Goal: Task Accomplishment & Management: Use online tool/utility

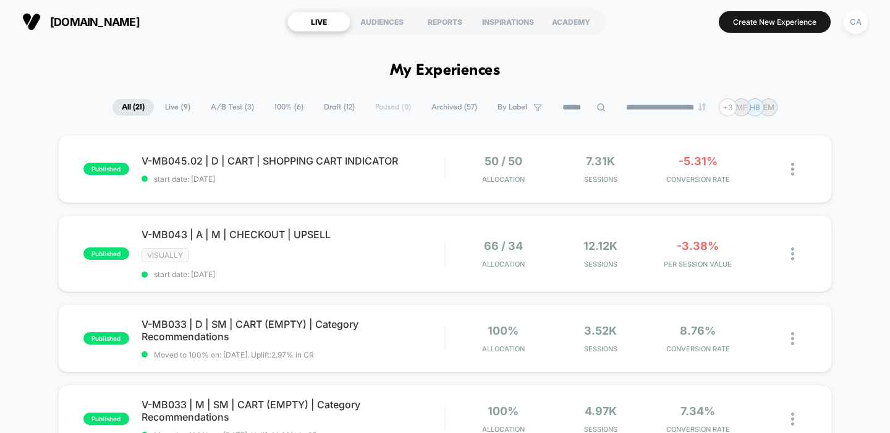
click at [164, 111] on span "Live ( 9 )" at bounding box center [178, 107] width 44 height 17
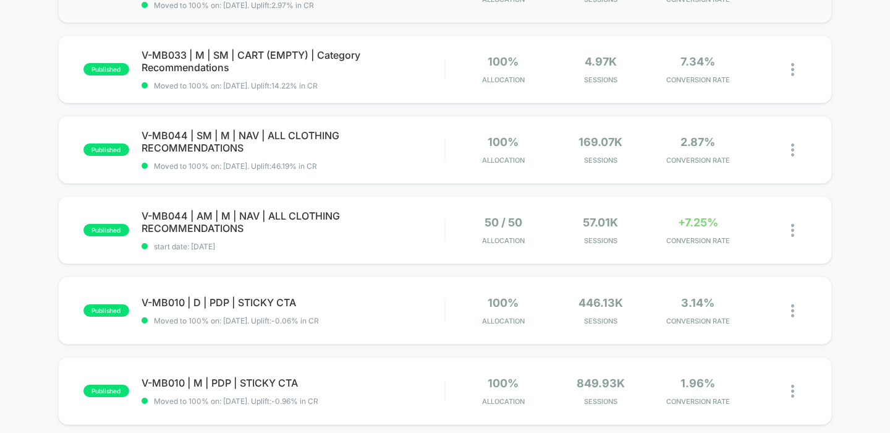
scroll to position [351, 0]
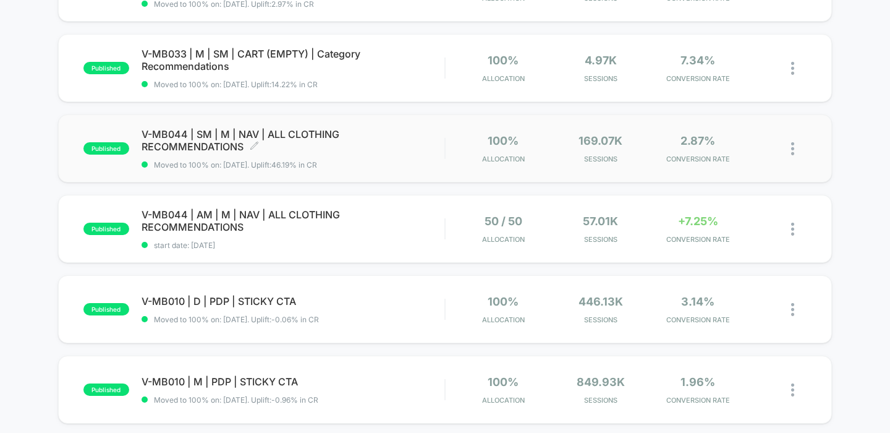
click at [357, 142] on span "V-MB044 | SM | M | NAV | ALL CLOTHING RECOMMENDATIONS Click to edit experience …" at bounding box center [294, 140] width 304 height 25
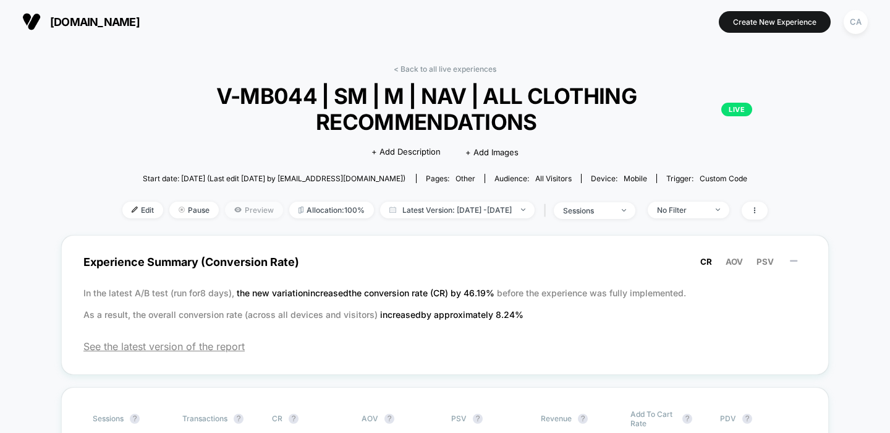
click at [241, 210] on span "Preview" at bounding box center [254, 210] width 58 height 17
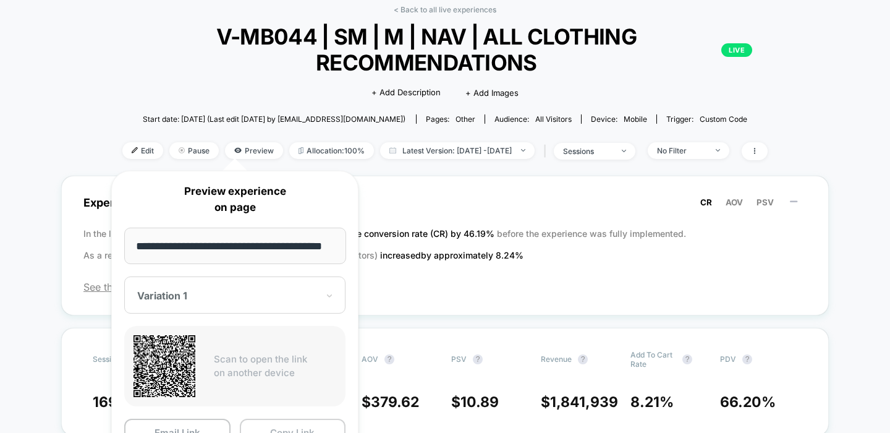
click at [272, 424] on button "Copy Link" at bounding box center [293, 433] width 106 height 28
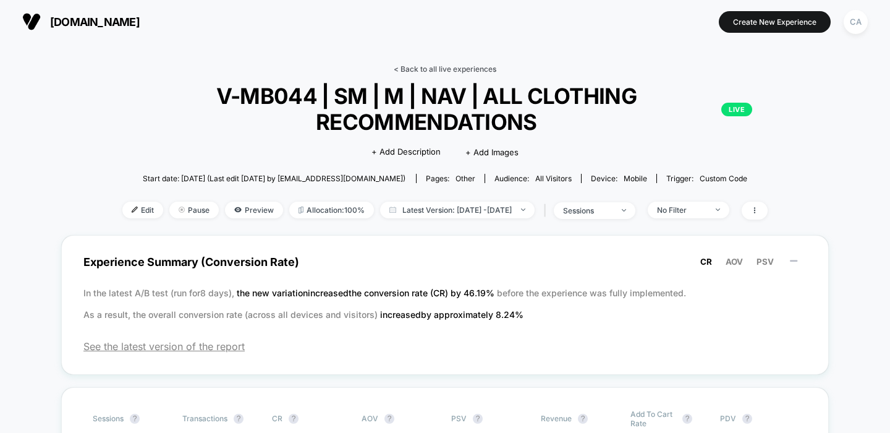
click at [480, 67] on link "< Back to all live experiences" at bounding box center [445, 68] width 103 height 9
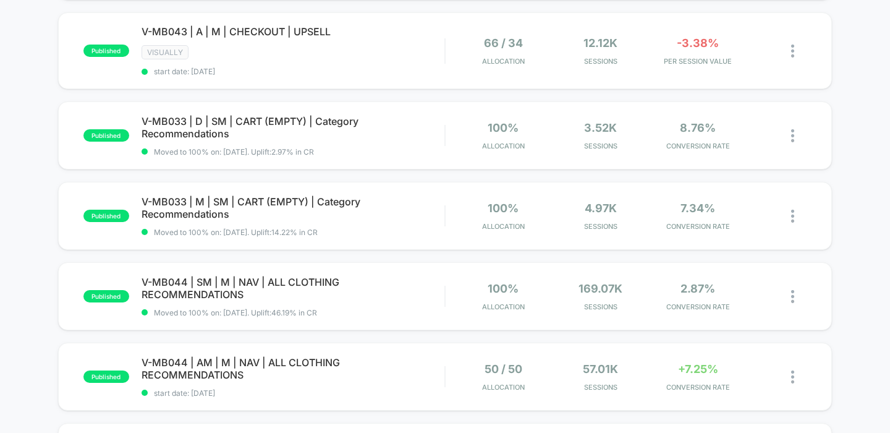
scroll to position [216, 0]
